Goal: Communication & Community: Answer question/provide support

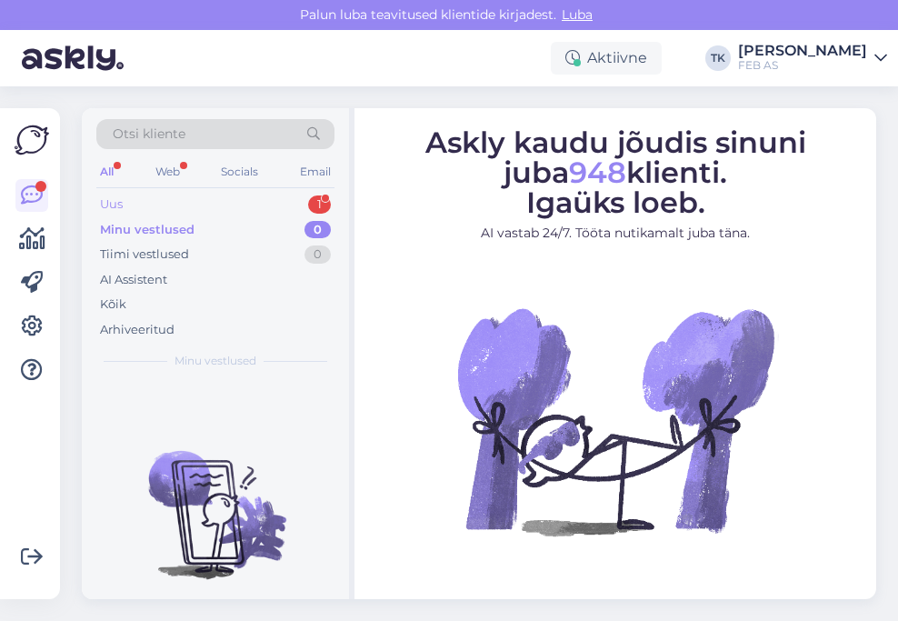
click at [255, 200] on div "Uus 1" at bounding box center [215, 204] width 238 height 25
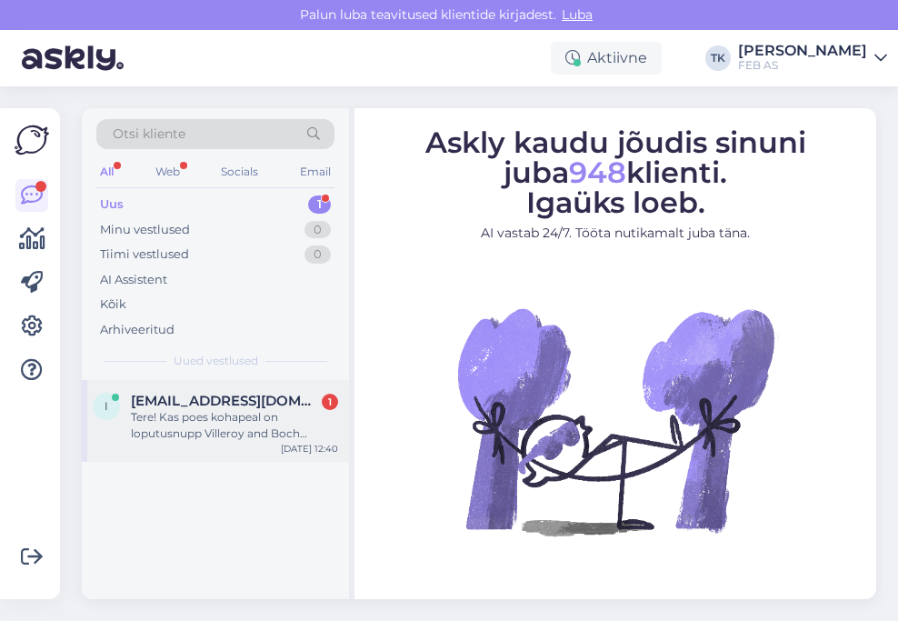
click at [230, 406] on span "[EMAIL_ADDRESS][DOMAIN_NAME]" at bounding box center [225, 401] width 189 height 16
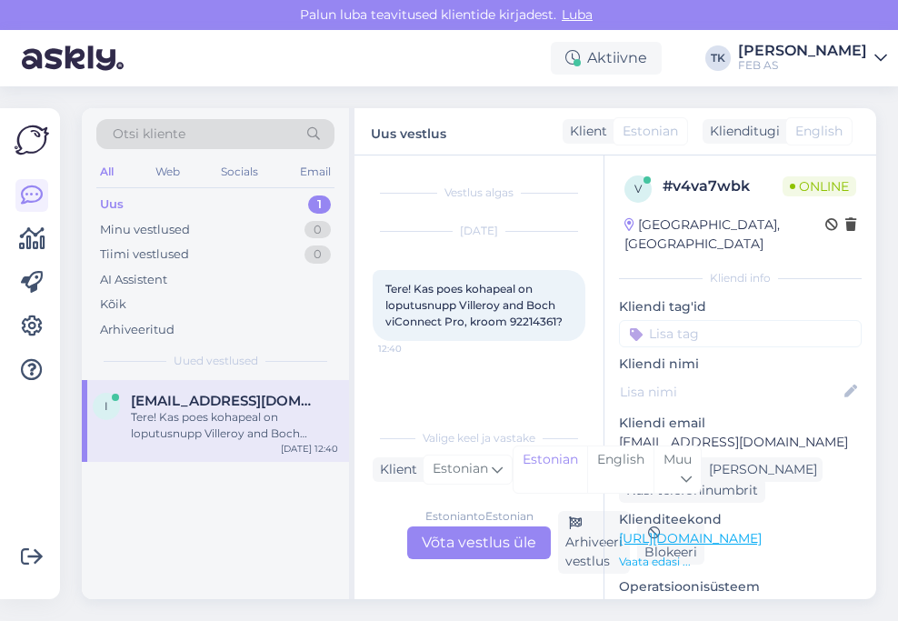
click at [479, 545] on div "Estonian to Estonian Võta vestlus üle" at bounding box center [479, 542] width 144 height 33
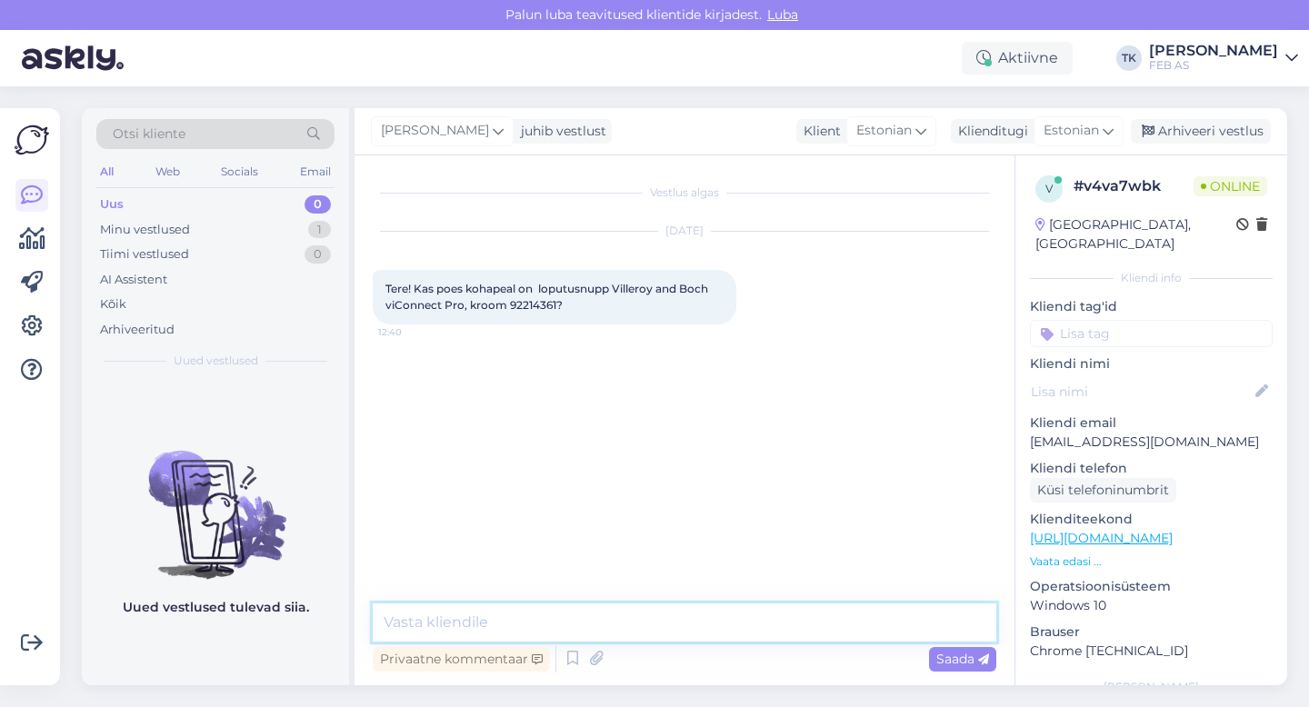
click at [511, 620] on textarea at bounding box center [685, 623] width 624 height 38
type textarea "Tere!"
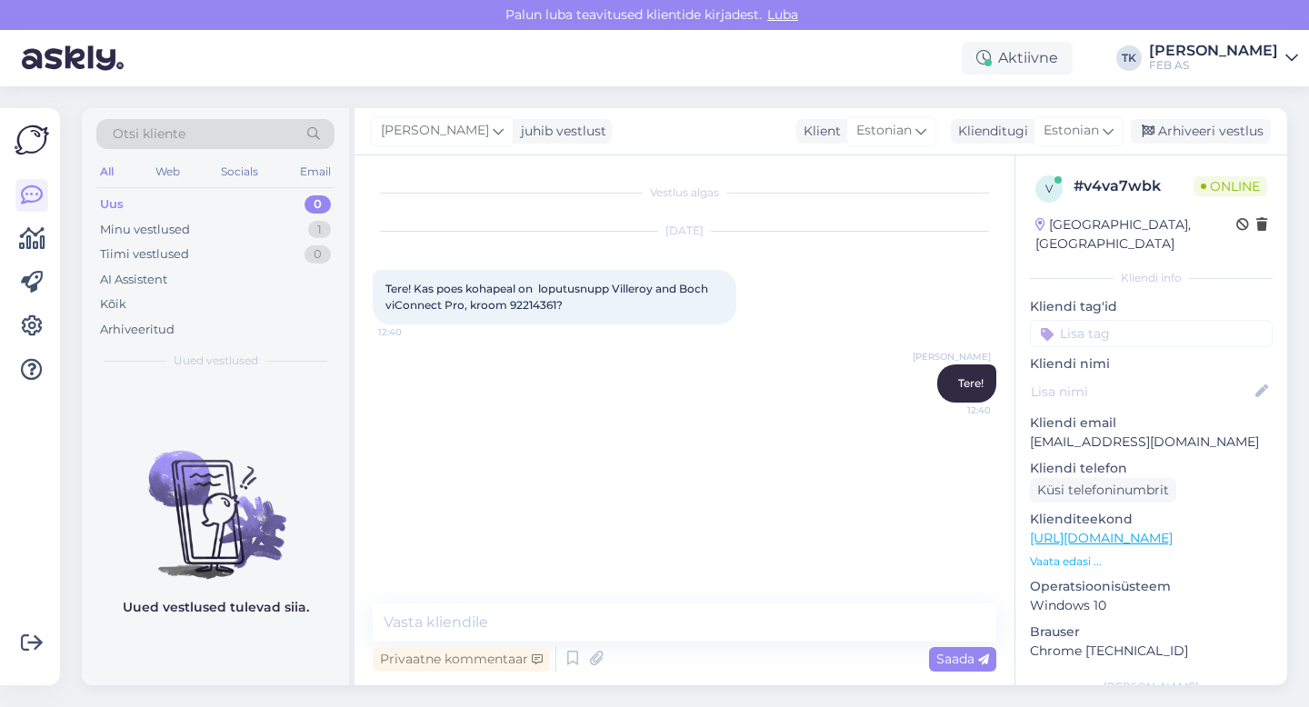
click at [529, 306] on span "Tere! Kas poes kohapeal on loputusnupp Villeroy and Boch viConnect Pro, kroom 9…" at bounding box center [549, 297] width 326 height 30
copy span "92214361"
click at [465, 620] on textarea at bounding box center [685, 623] width 624 height 38
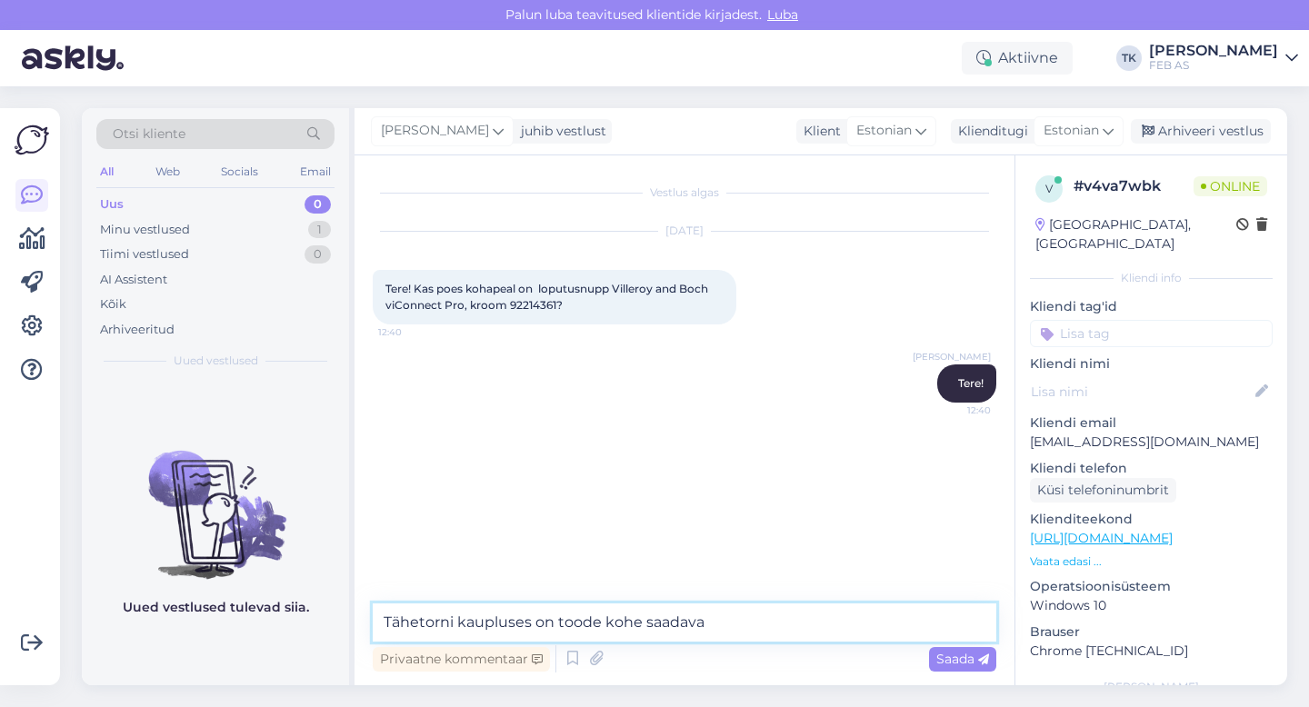
type textarea "Tähetorni kaupluses on toode kohe saadaval"
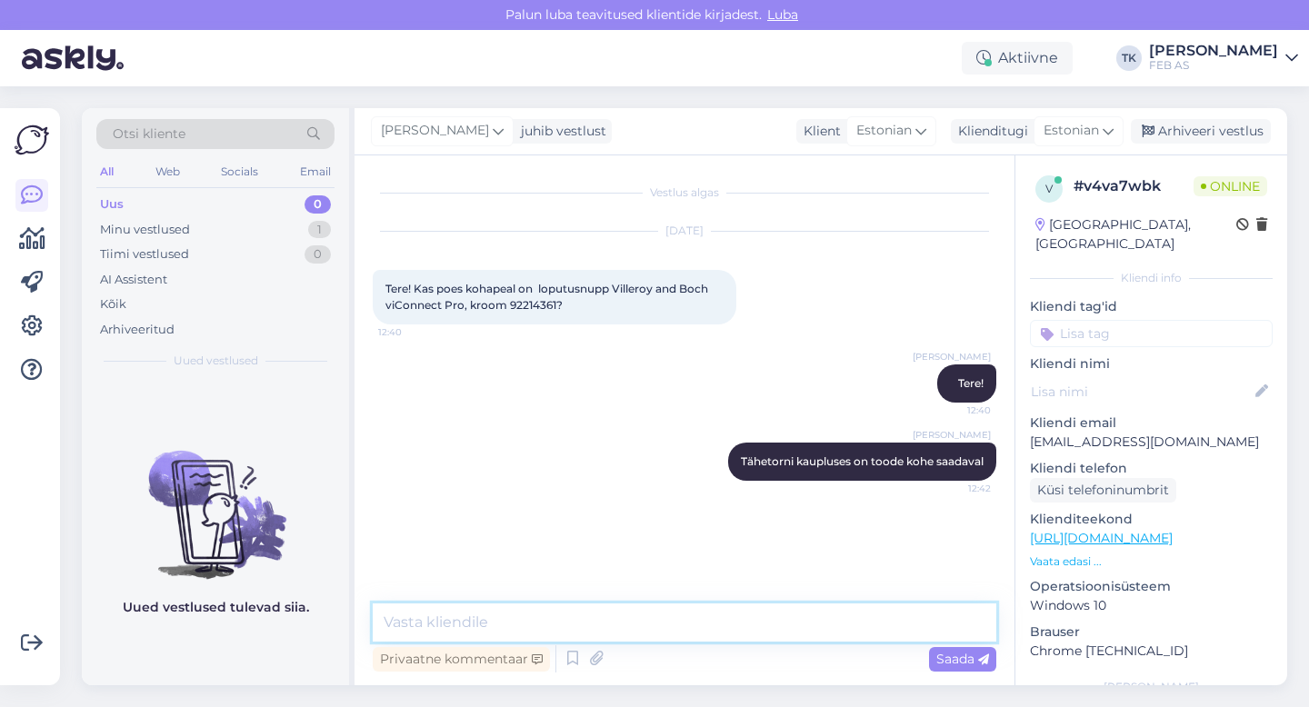
click at [574, 614] on textarea at bounding box center [685, 623] width 624 height 38
paste textarea "[URL][DOMAIN_NAME]"
type textarea "[URL][DOMAIN_NAME]"
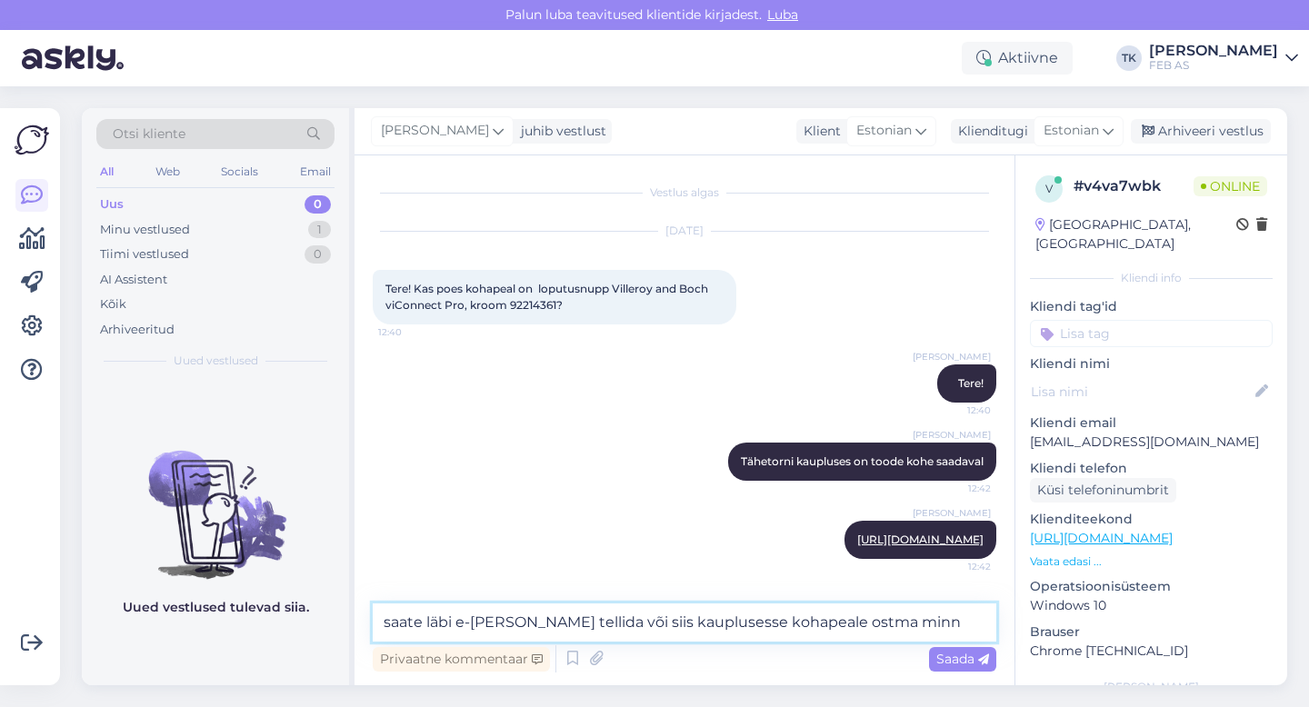
type textarea "saate läbi e-[PERSON_NAME] tellida või siis kauplusesse kohapeale ostma minna"
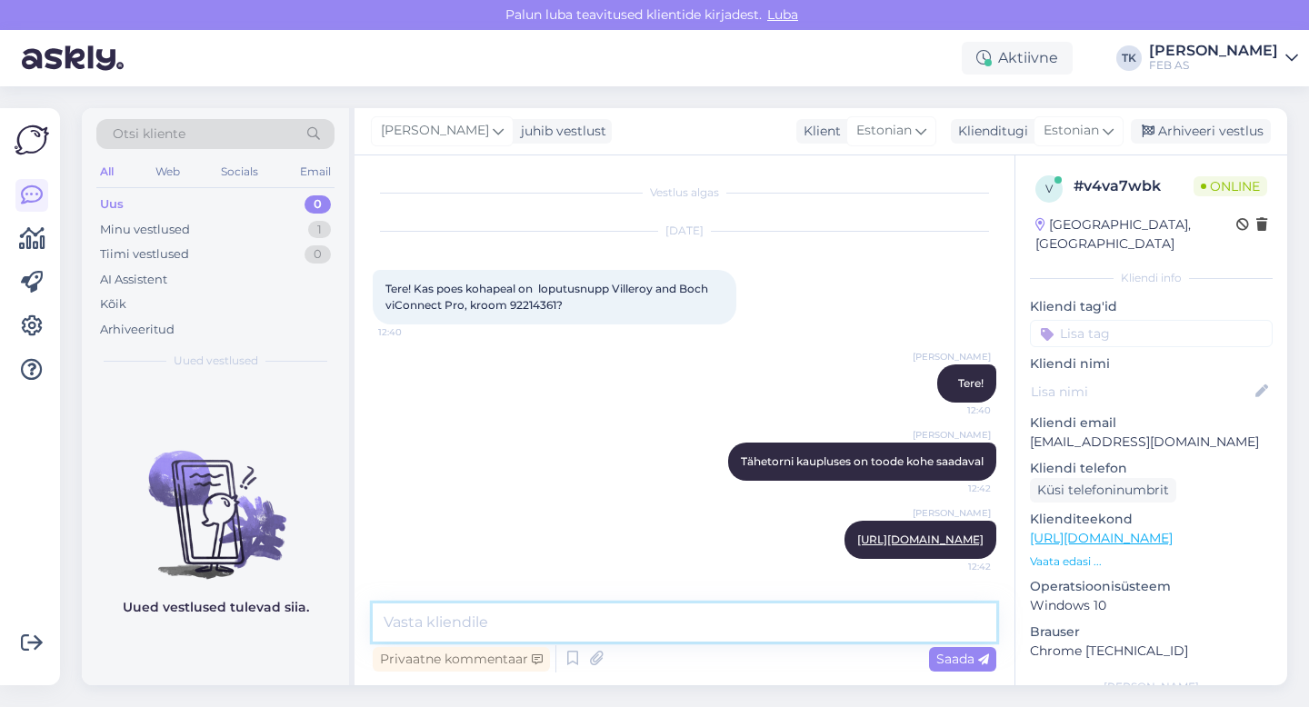
scroll to position [103, 0]
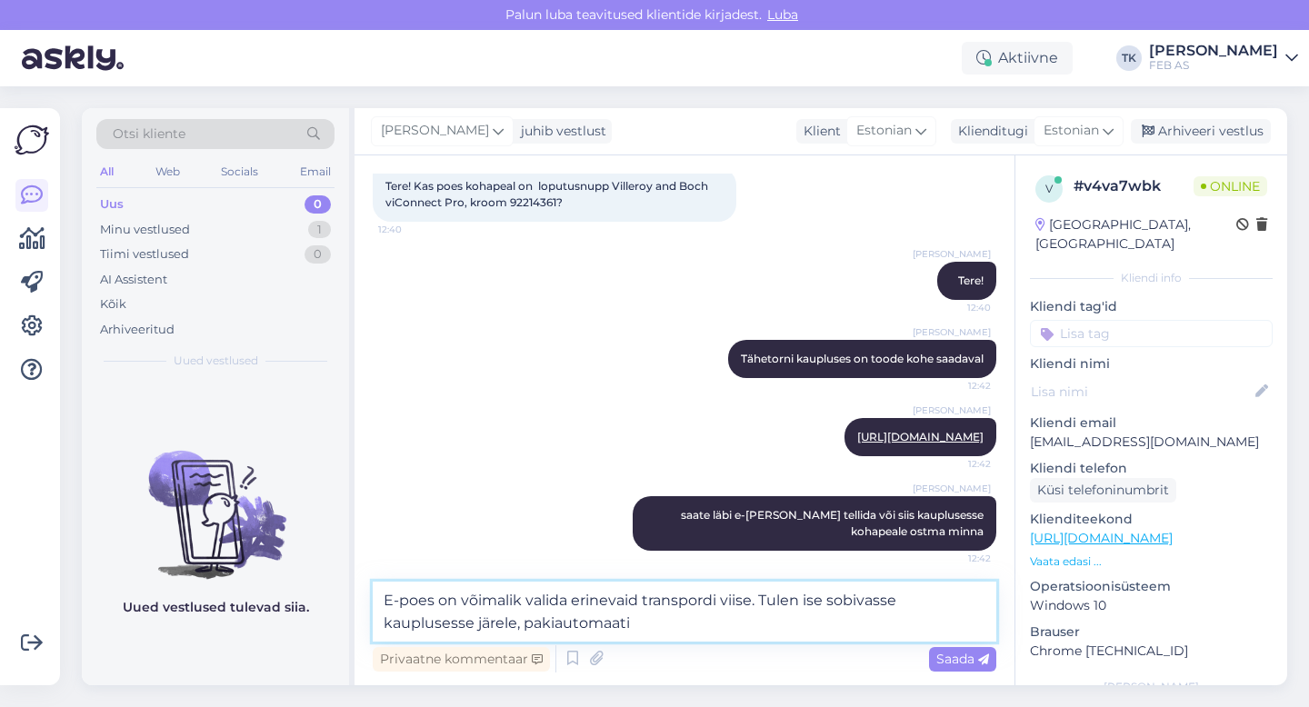
click at [524, 620] on textarea "E-poes on võimalik valida erinevaid transpordi viise. Tulen ise sobivasse kaupl…" at bounding box center [685, 612] width 624 height 60
click at [718, 620] on textarea "E-poes on võimalik valida erinevaid transpordi viise. Tulen ise sobivasse kaupl…" at bounding box center [685, 612] width 624 height 60
click at [722, 605] on textarea "E-poes on võimalik valida erinevaid transpordi viise. Tulen ise sobivasse kaupl…" at bounding box center [685, 612] width 624 height 60
type textarea "E-poes on võimalik valida erinevaid transpordiviise. Tulen ise sobivasse kauplu…"
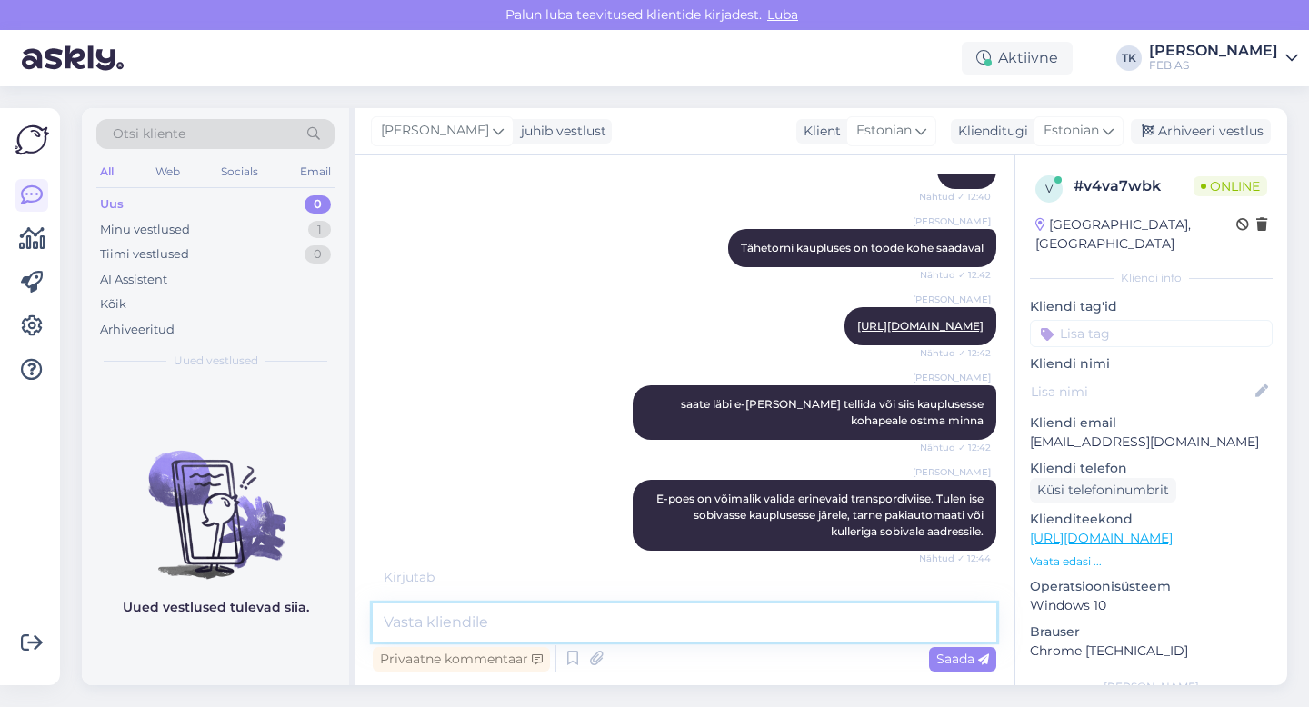
scroll to position [233, 0]
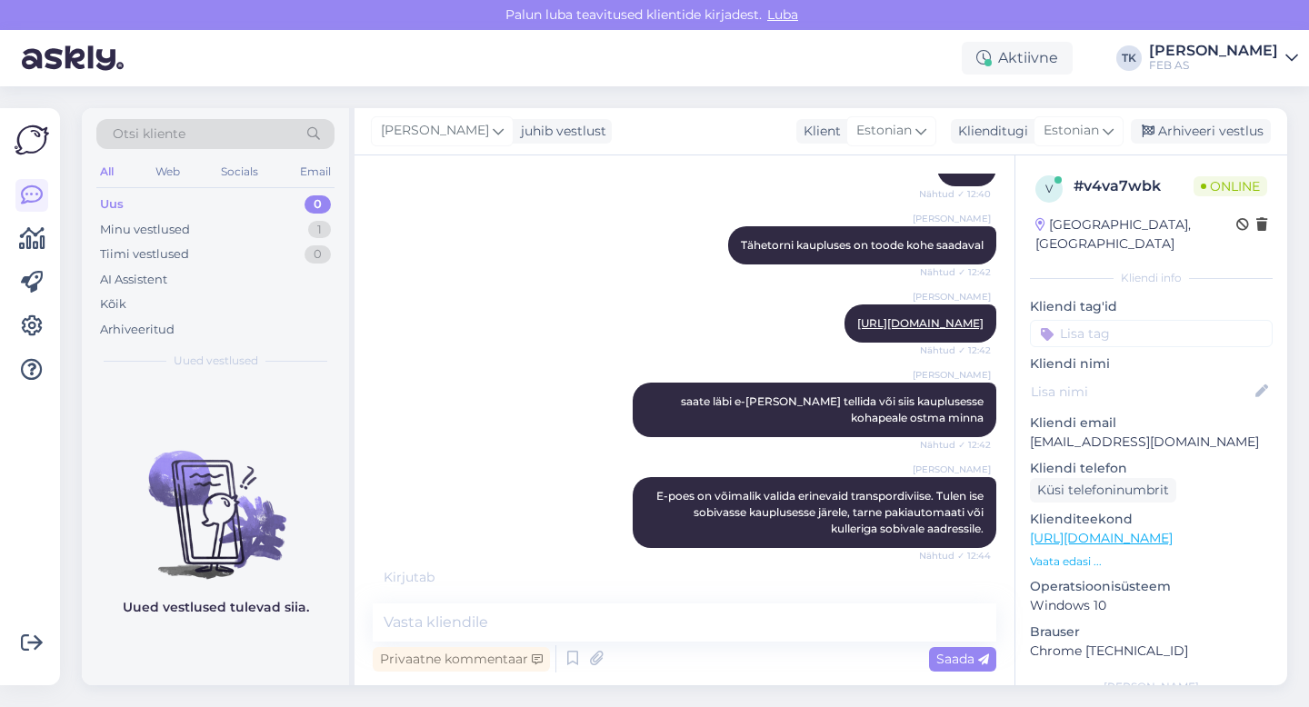
click at [538, 414] on div "Triinu [PERSON_NAME] saate läbi e-[PERSON_NAME] tellida või siis kauplusesse ko…" at bounding box center [685, 410] width 624 height 95
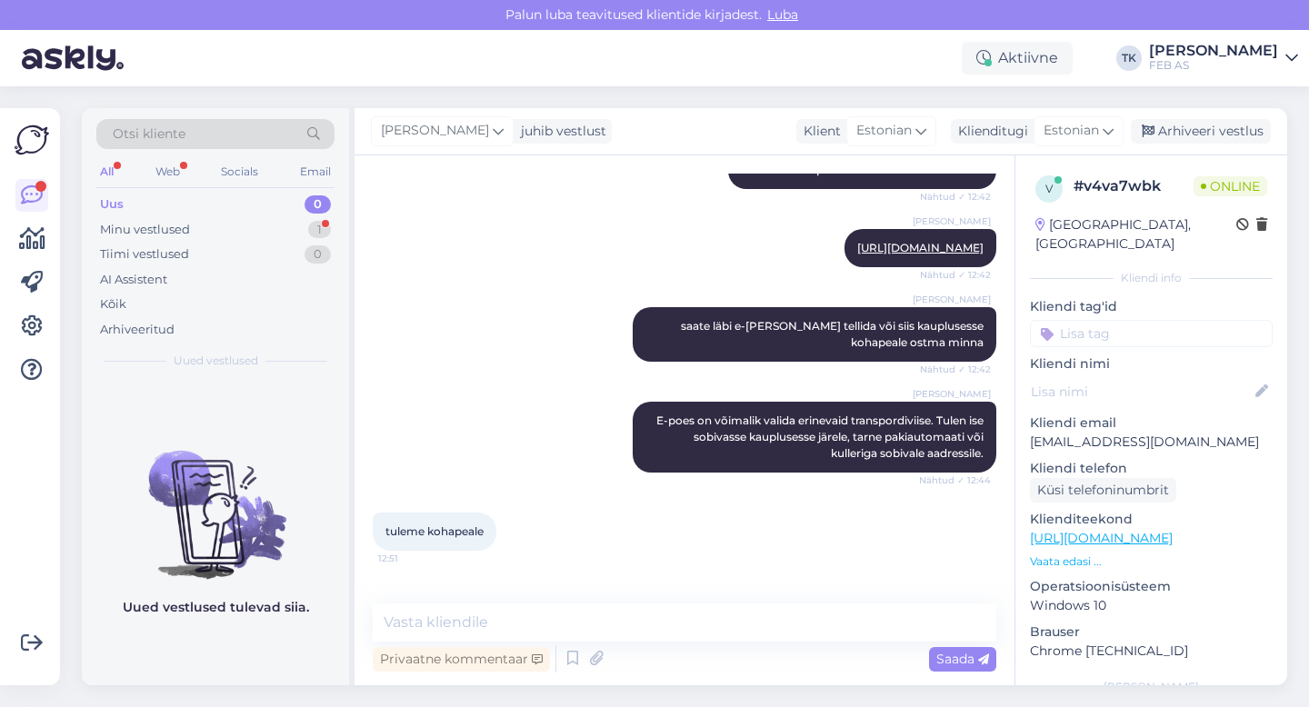
scroll to position [370, 0]
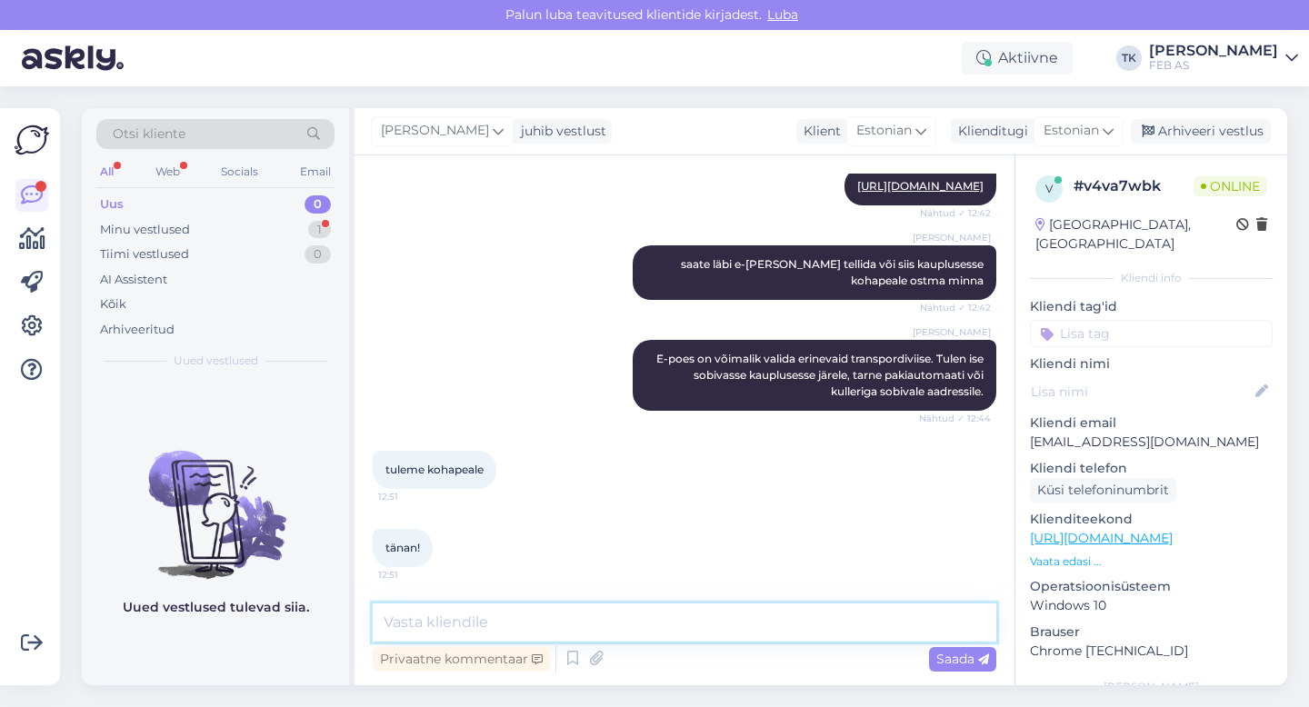
click at [458, 617] on textarea at bounding box center [685, 623] width 624 height 38
type textarea "selge. Kas saame teid veel kuidagi aidata?"
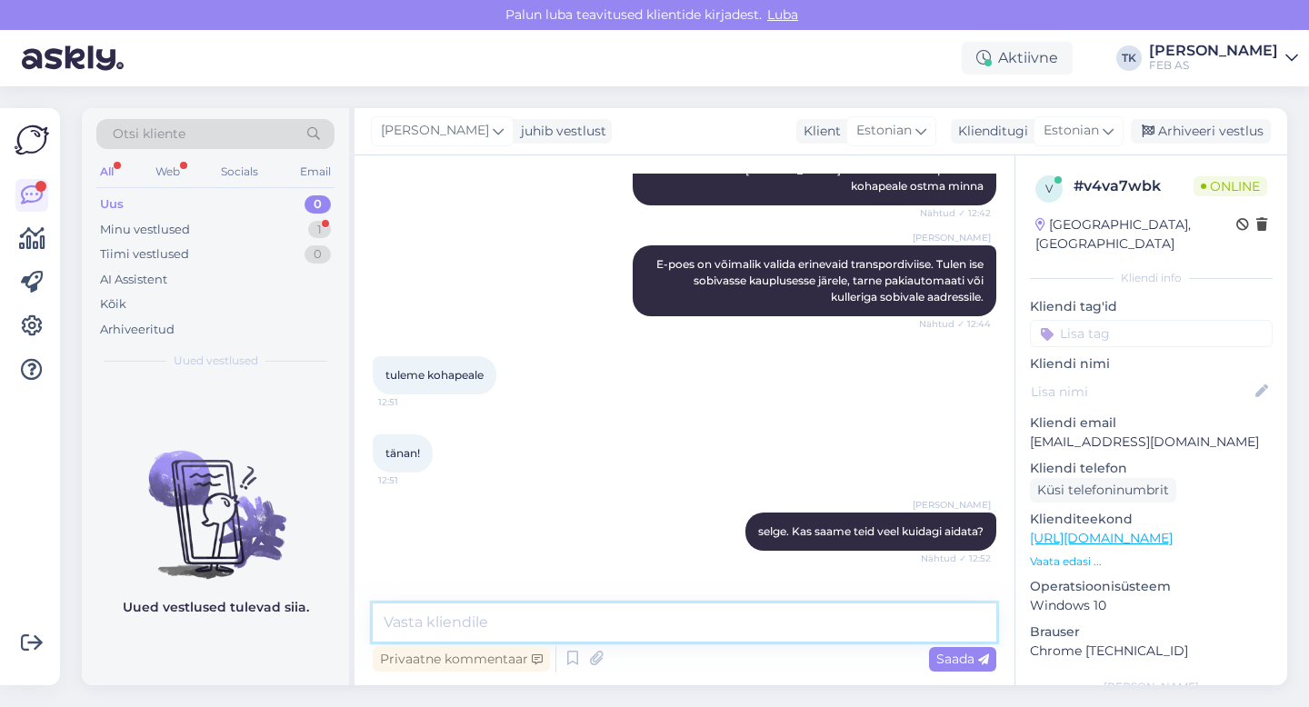
scroll to position [526, 0]
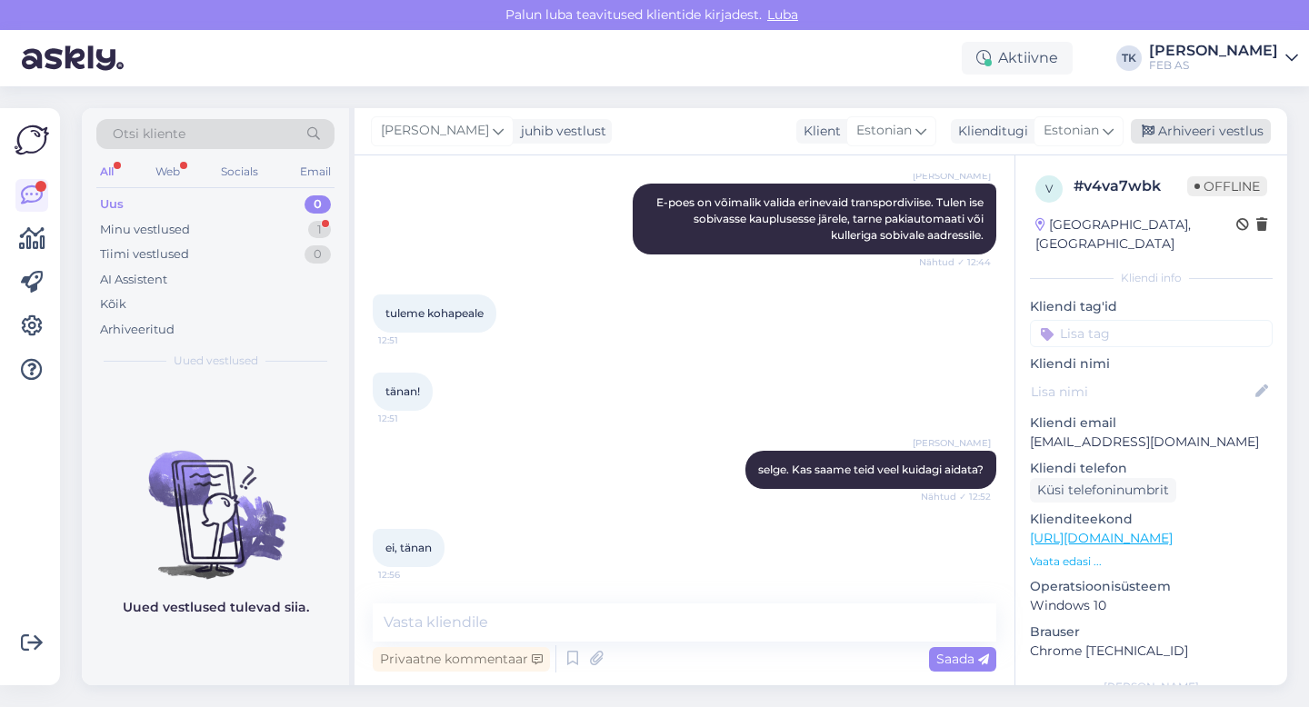
click at [897, 126] on div "Arhiveeri vestlus" at bounding box center [1201, 131] width 140 height 25
